Goal: Register for event/course

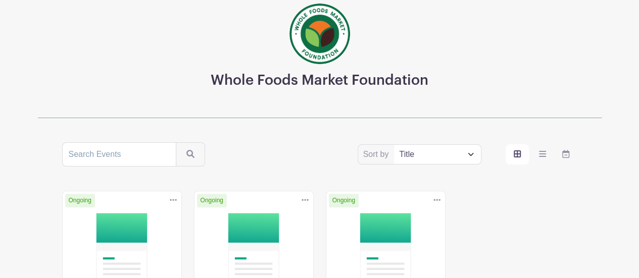
scroll to position [202, 0]
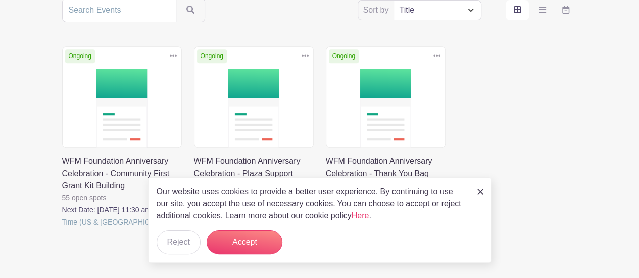
click at [476, 190] on div "Our website uses cookies to provide a better user experience. By continuing to …" at bounding box center [320, 220] width 344 height 86
click at [480, 192] on img at bounding box center [480, 192] width 6 height 6
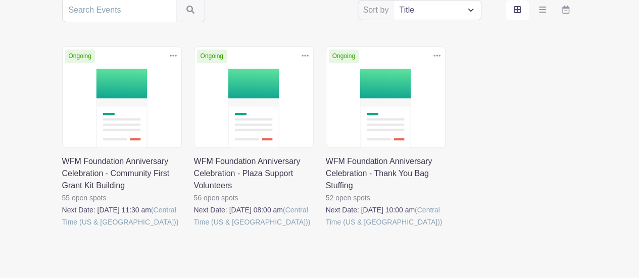
click at [326, 228] on link at bounding box center [326, 228] width 0 height 0
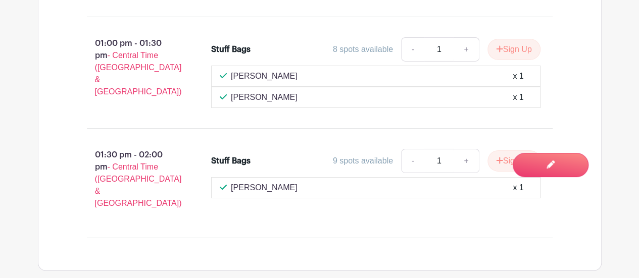
scroll to position [1683, 0]
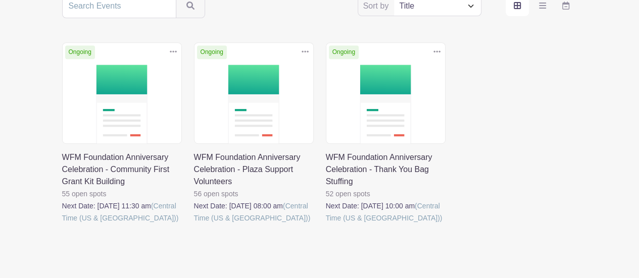
scroll to position [202, 0]
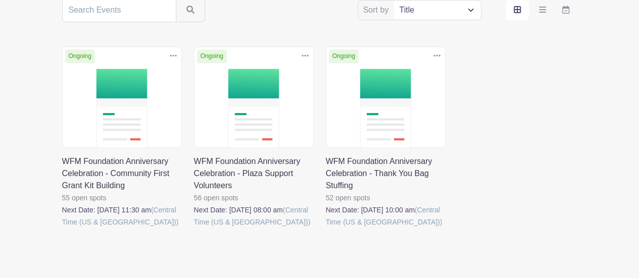
click at [194, 228] on link at bounding box center [194, 228] width 0 height 0
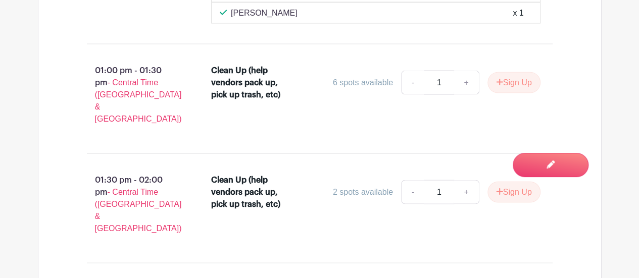
scroll to position [2913, 0]
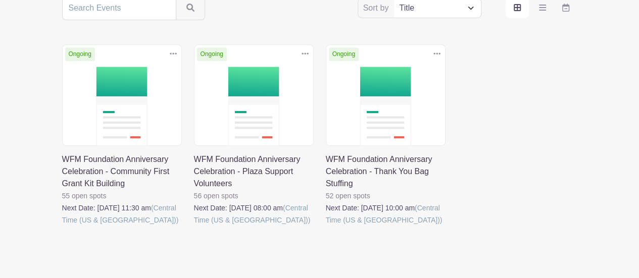
scroll to position [202, 0]
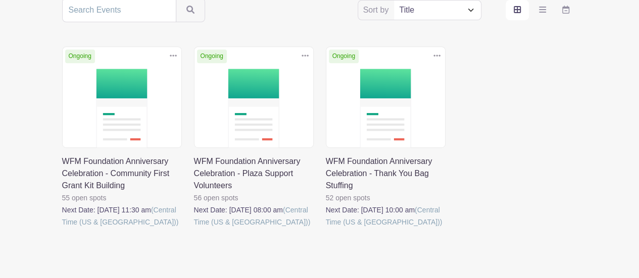
click at [62, 228] on link at bounding box center [62, 228] width 0 height 0
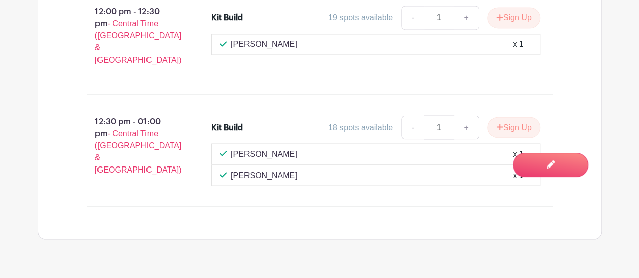
scroll to position [795, 0]
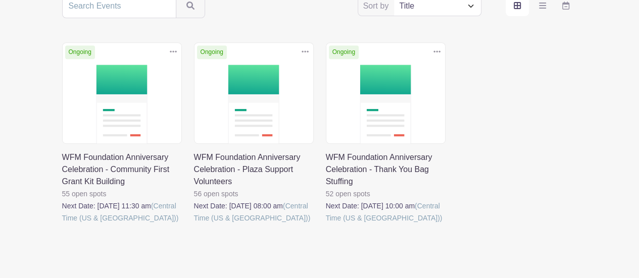
scroll to position [202, 0]
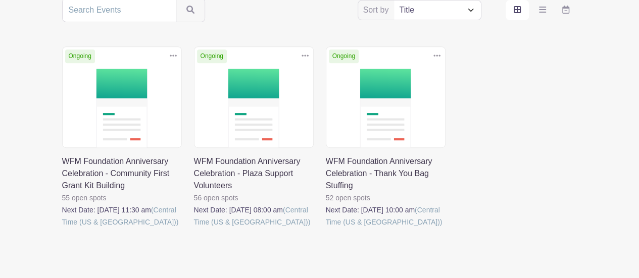
click at [326, 228] on link at bounding box center [326, 228] width 0 height 0
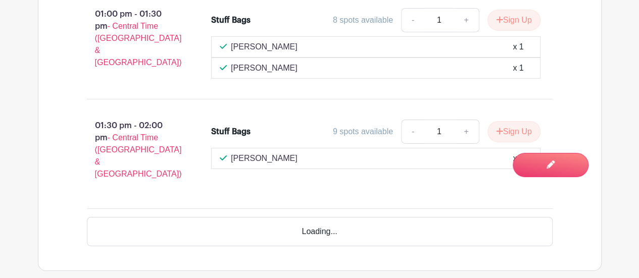
scroll to position [1683, 0]
